Goal: Book appointment/travel/reservation

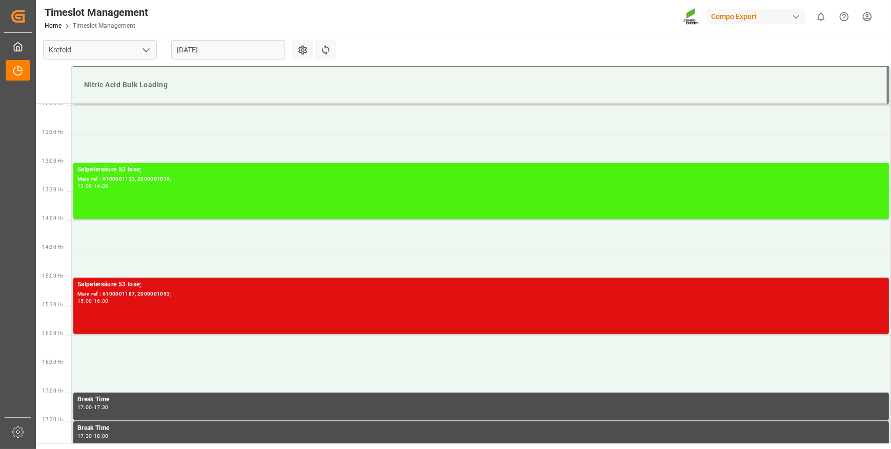
scroll to position [685, 0]
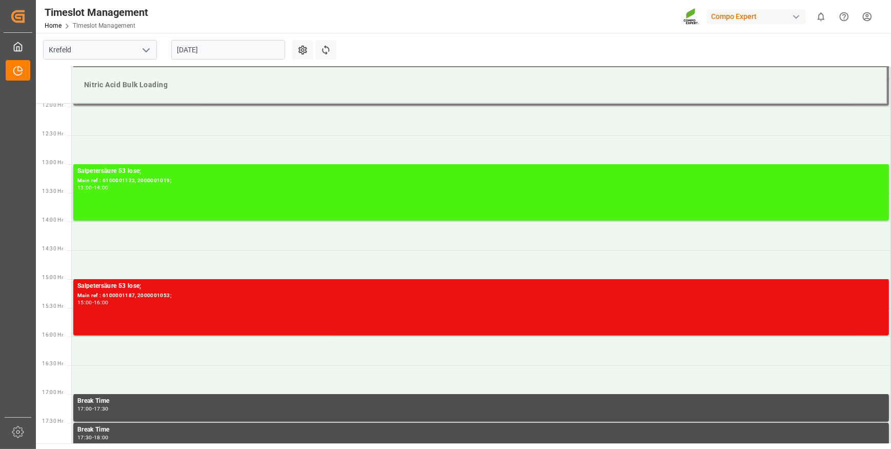
click at [235, 51] on input "[DATE]" at bounding box center [228, 49] width 114 height 19
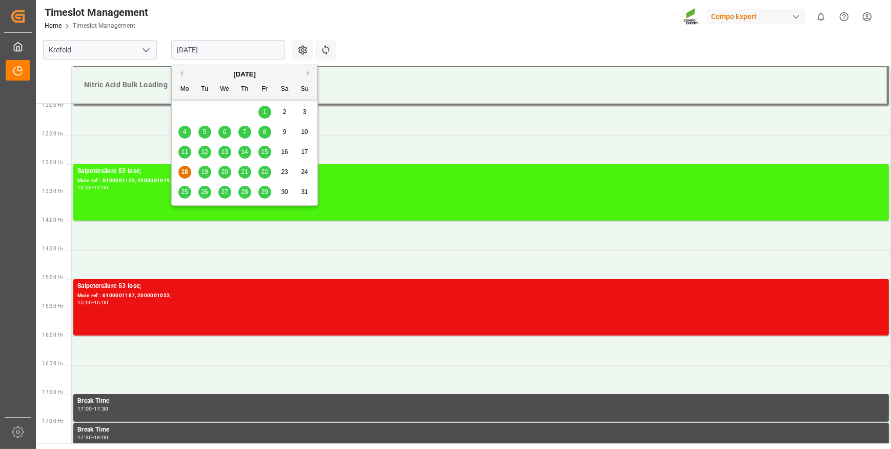
click at [208, 173] on div "19" at bounding box center [204, 172] width 13 height 12
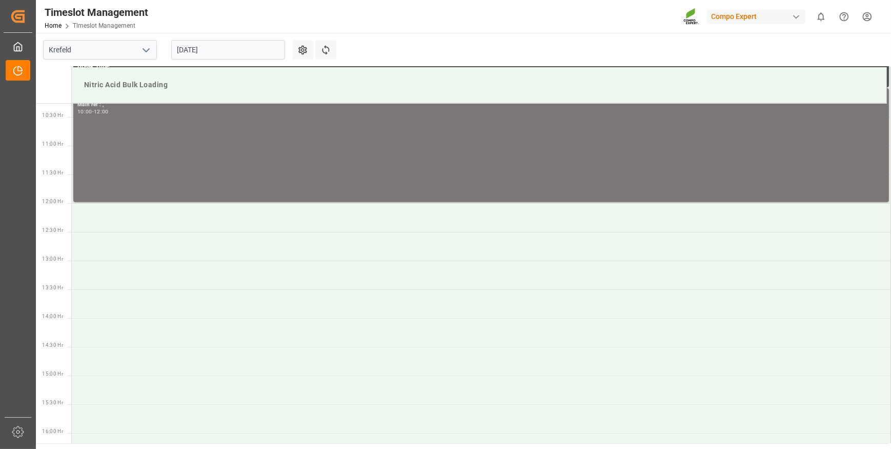
scroll to position [572, 0]
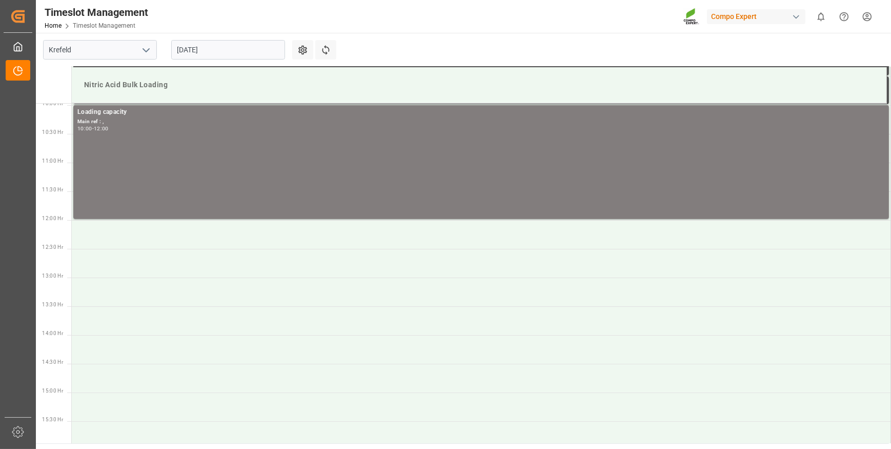
click at [232, 47] on input "[DATE]" at bounding box center [228, 49] width 114 height 19
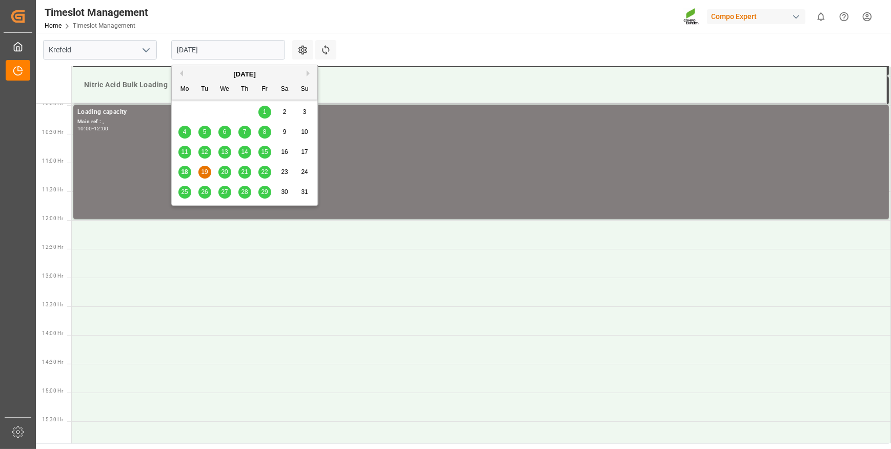
click at [223, 171] on span "20" at bounding box center [224, 171] width 7 height 7
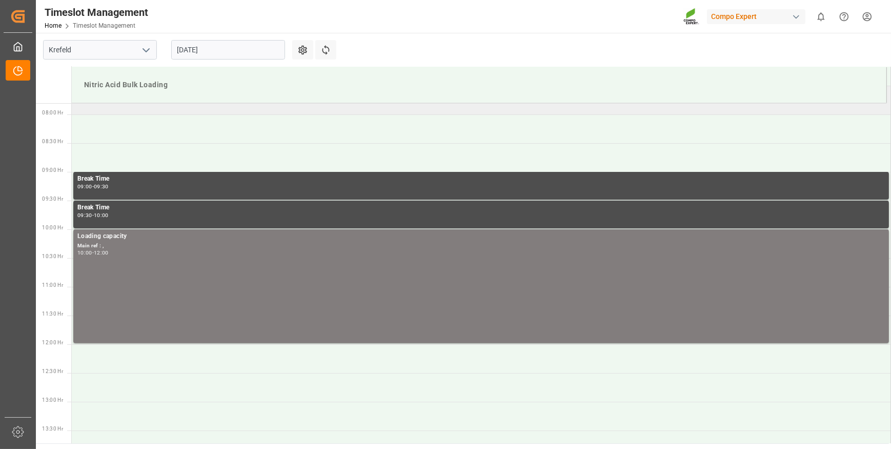
scroll to position [452, 0]
